Goal: Information Seeking & Learning: Learn about a topic

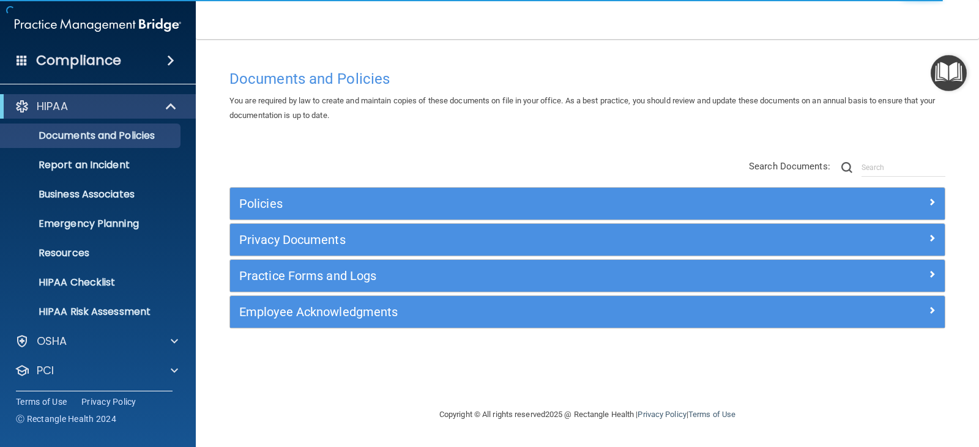
click at [171, 59] on span at bounding box center [170, 60] width 7 height 15
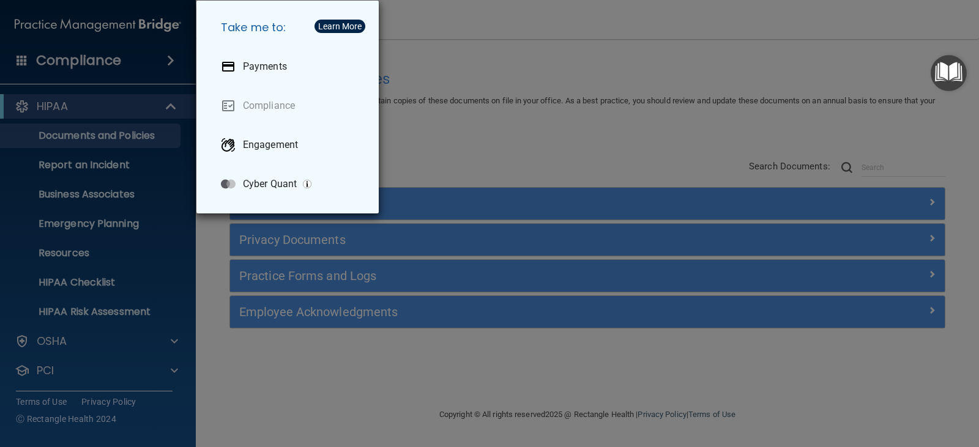
drag, startPoint x: 171, startPoint y: 59, endPoint x: 128, endPoint y: 59, distance: 43.4
click at [170, 59] on div "Take me to: Payments Compliance Engagement Cyber Quant" at bounding box center [489, 223] width 979 height 447
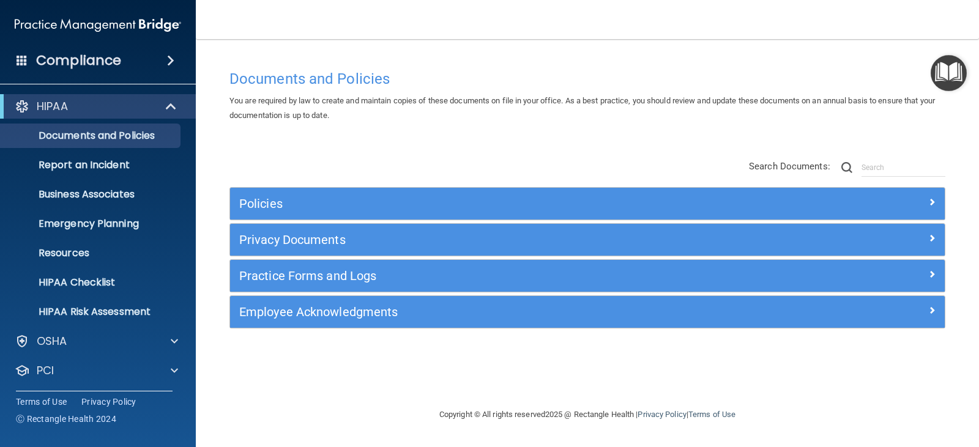
click at [943, 65] on img "Open Resource Center" at bounding box center [948, 73] width 36 height 36
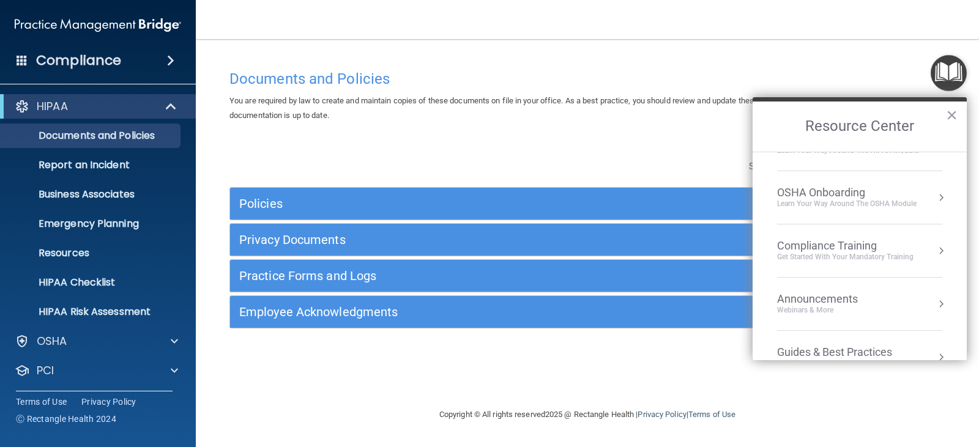
scroll to position [175, 0]
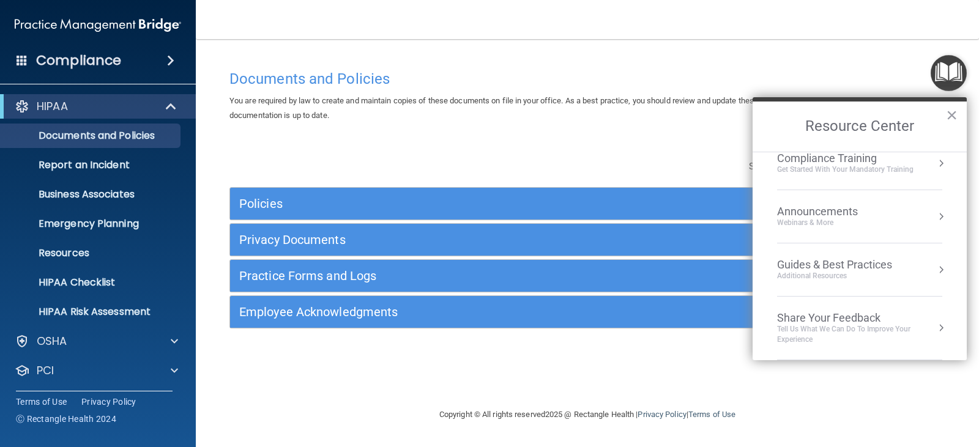
click at [699, 64] on div "Documents and Policies" at bounding box center [587, 79] width 734 height 30
click at [952, 113] on button "×" at bounding box center [952, 115] width 12 height 20
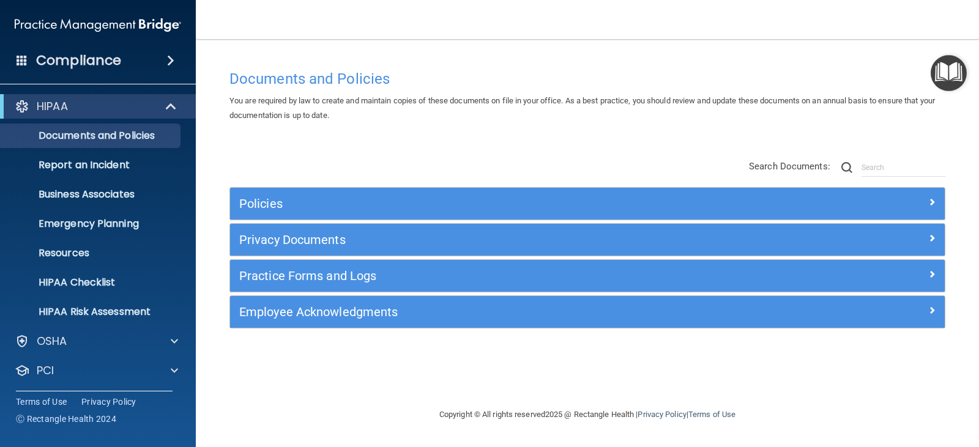
click at [147, 18] on img at bounding box center [98, 25] width 166 height 24
click at [50, 401] on link "Terms of Use" at bounding box center [41, 402] width 51 height 12
click at [160, 58] on div "Compliance" at bounding box center [98, 60] width 196 height 27
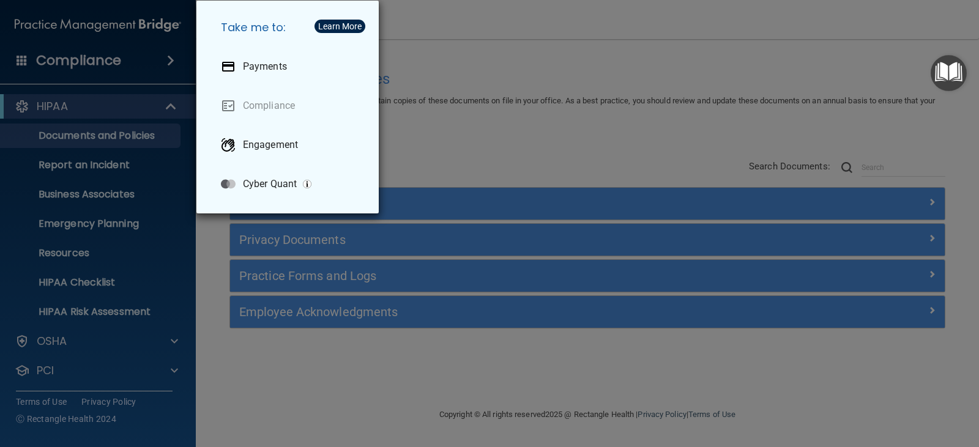
click at [165, 53] on div "Take me to: Payments Compliance Engagement Cyber Quant" at bounding box center [489, 223] width 979 height 447
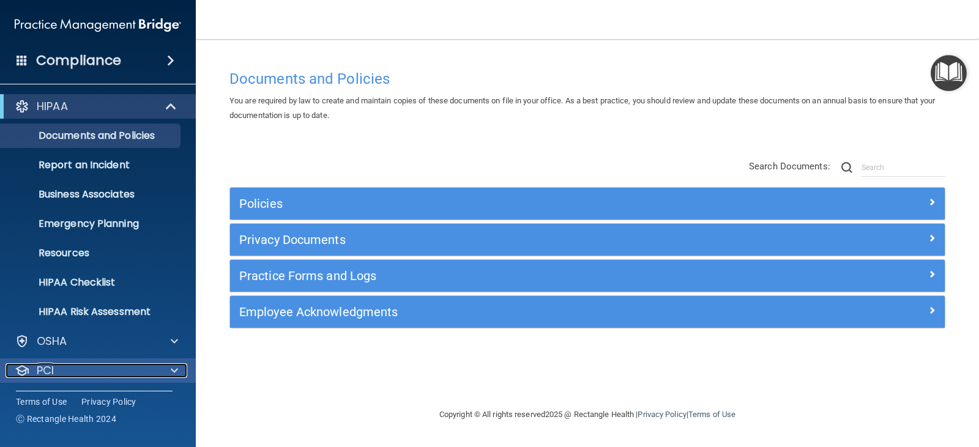
click at [175, 371] on span at bounding box center [174, 370] width 7 height 15
